Goal: Task Accomplishment & Management: Use online tool/utility

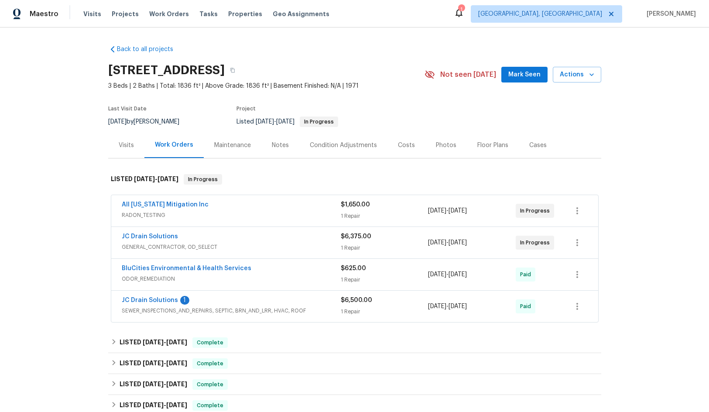
click at [285, 209] on div "All [US_STATE] Mitigation Inc" at bounding box center [231, 205] width 219 height 10
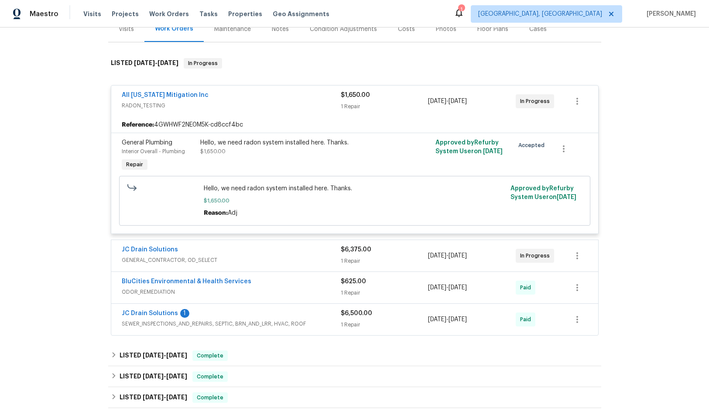
scroll to position [131, 0]
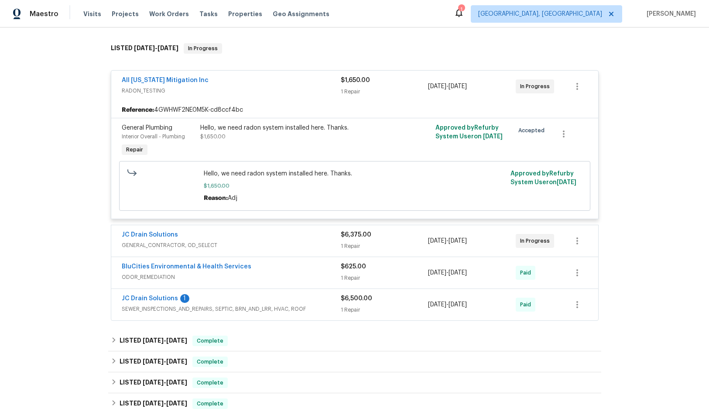
click at [301, 238] on div "JC Drain Solutions" at bounding box center [231, 235] width 219 height 10
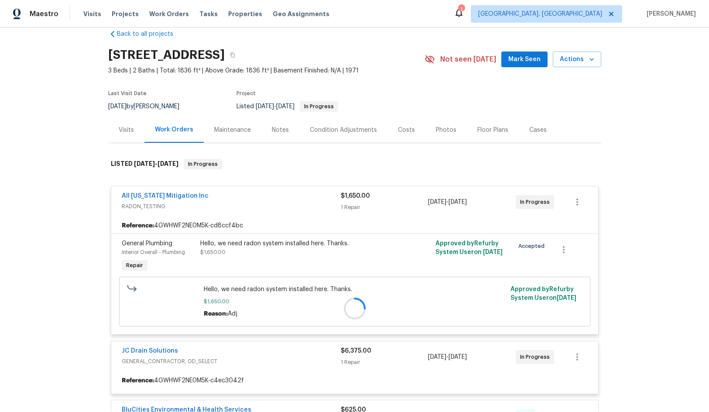
scroll to position [0, 0]
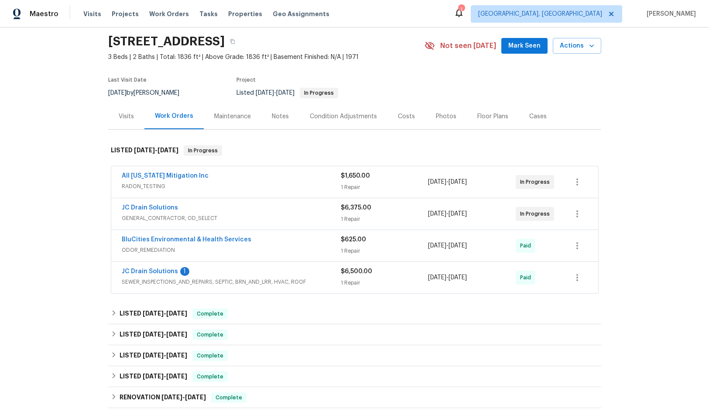
scroll to position [44, 0]
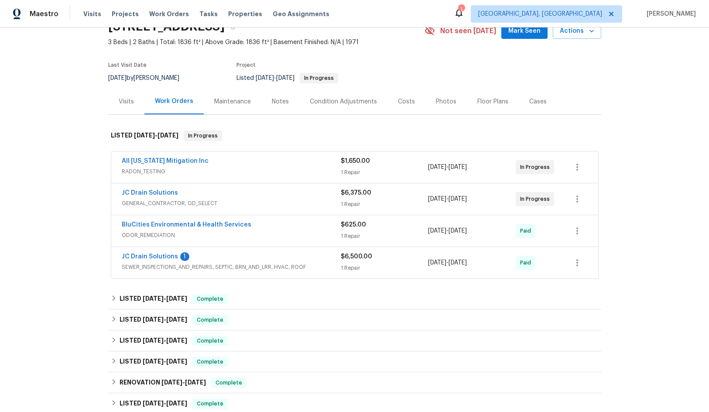
click at [294, 196] on div "JC Drain Solutions" at bounding box center [231, 194] width 219 height 10
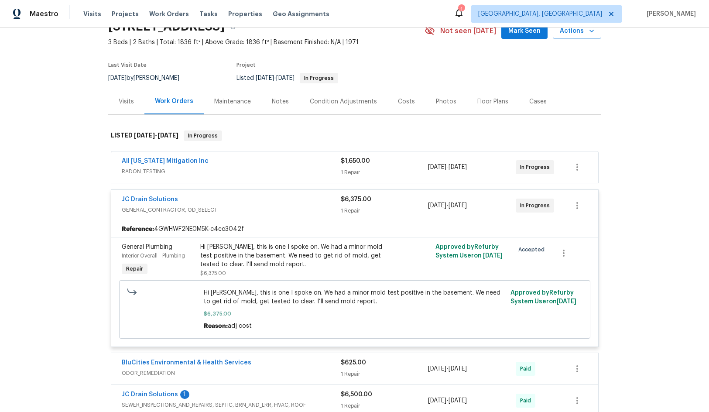
scroll to position [87, 0]
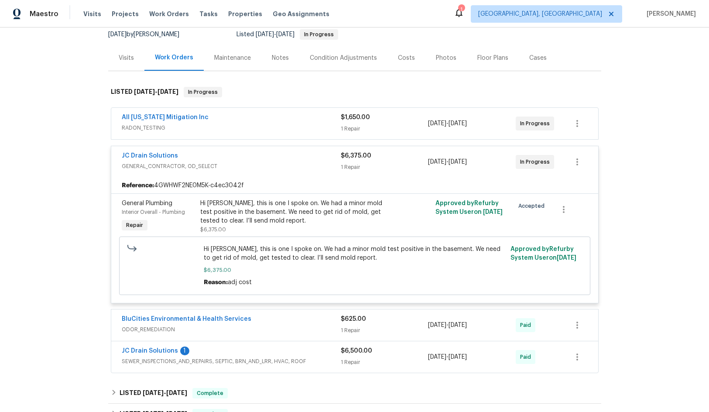
click at [281, 123] on div "All [US_STATE] Mitigation Inc" at bounding box center [231, 118] width 219 height 10
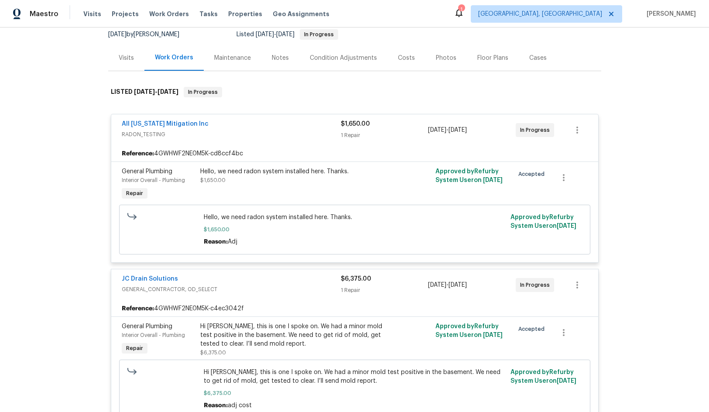
scroll to position [0, 0]
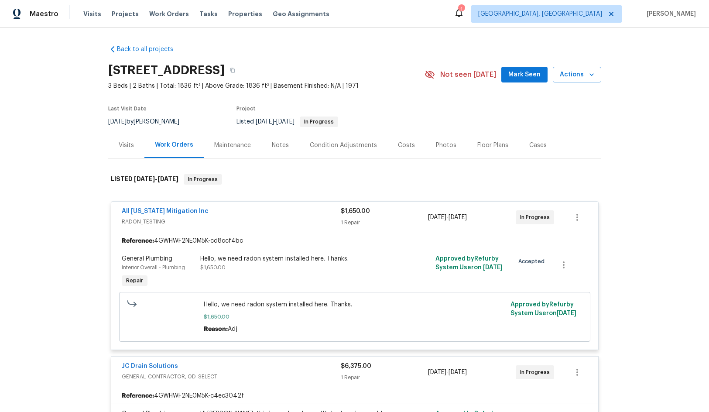
click at [405, 66] on div "[STREET_ADDRESS]" at bounding box center [266, 70] width 316 height 23
click at [384, 106] on div "Last Visit Date [DATE] by [PERSON_NAME] Project Listed [DATE] - [DATE] In Progr…" at bounding box center [256, 116] width 296 height 31
